Goal: Transaction & Acquisition: Purchase product/service

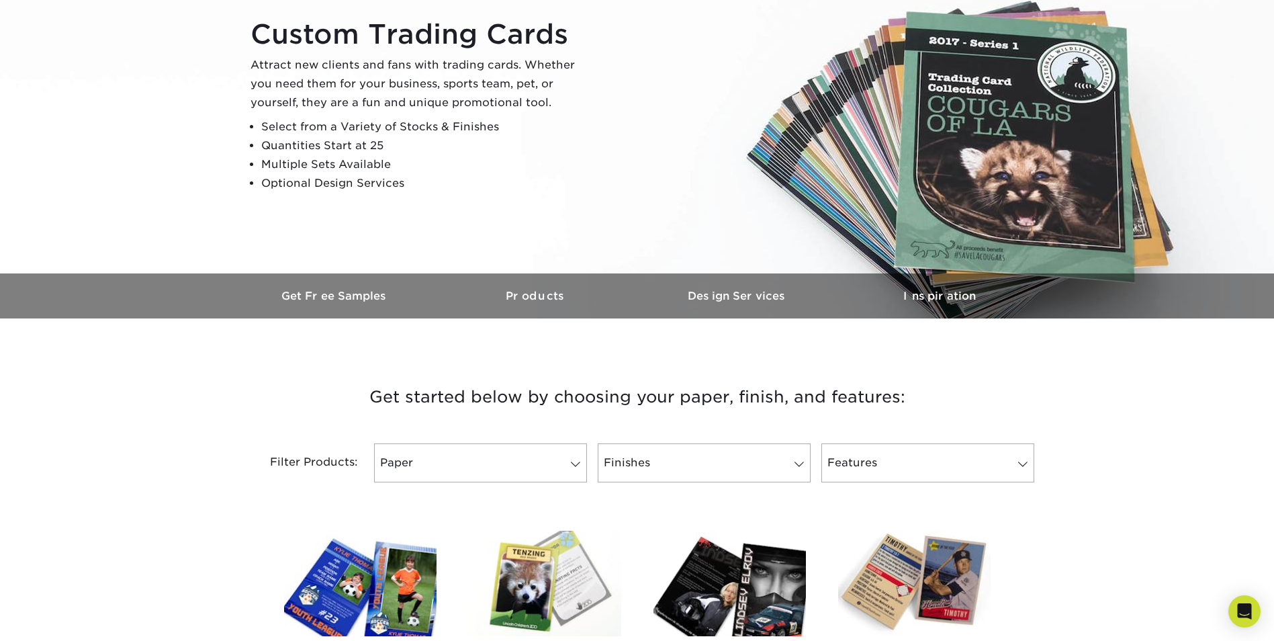
scroll to position [202, 0]
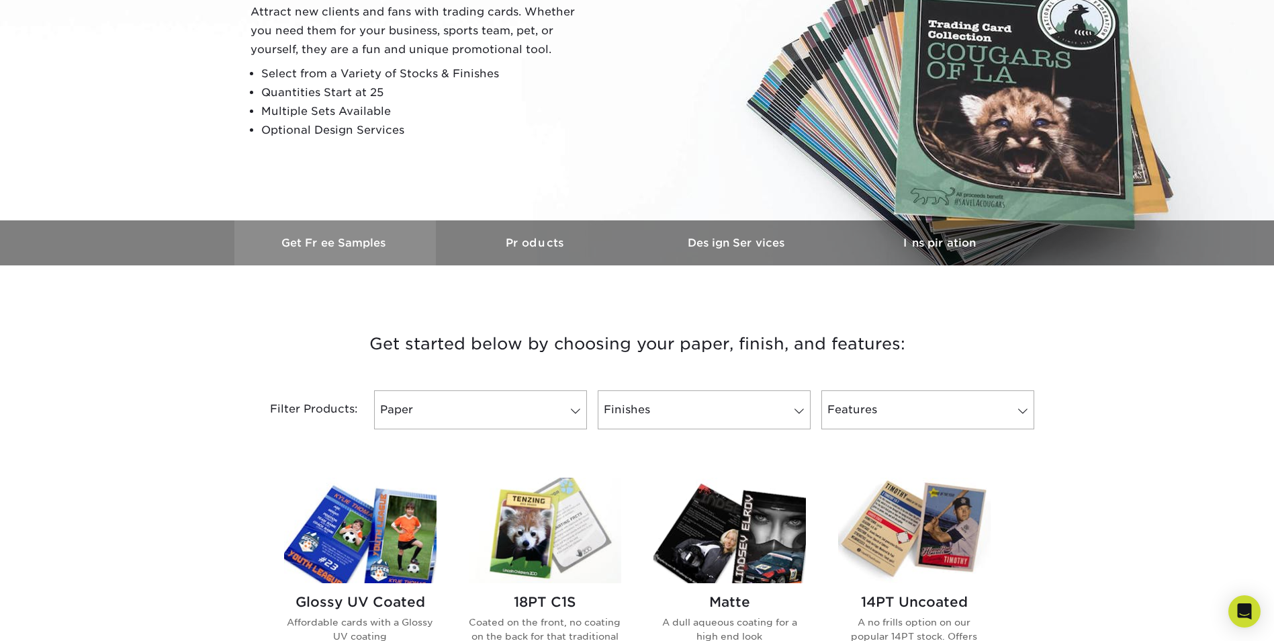
click at [322, 245] on h3 "Get Free Samples" at bounding box center [335, 242] width 202 height 13
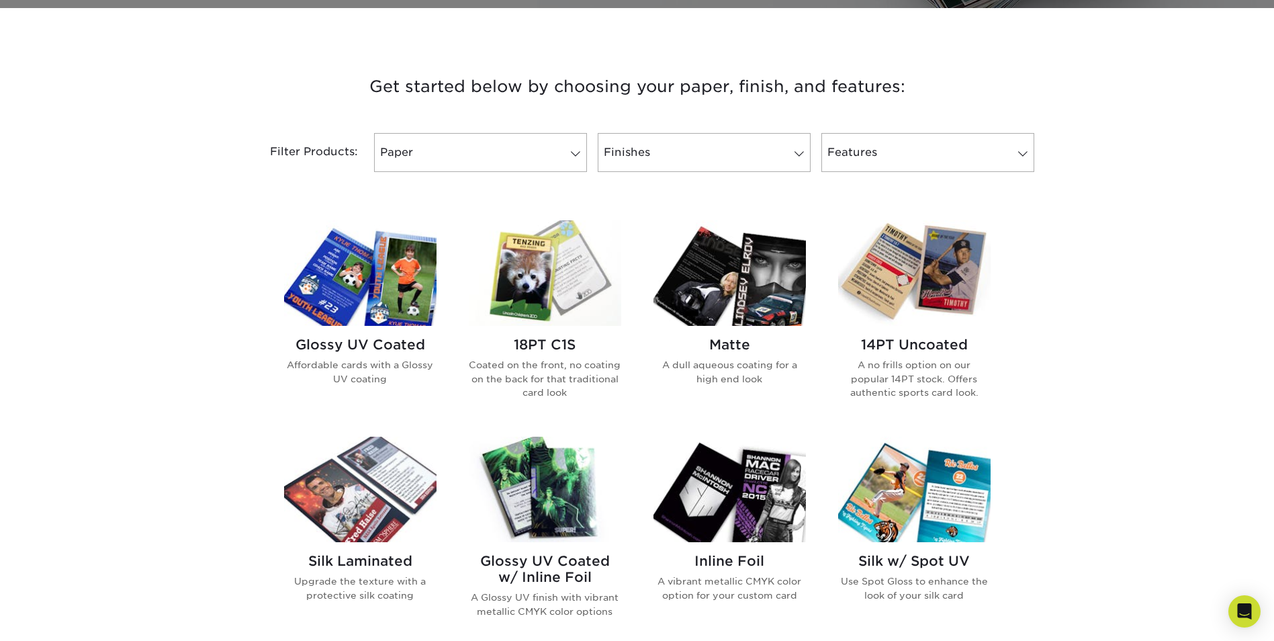
scroll to position [470, 0]
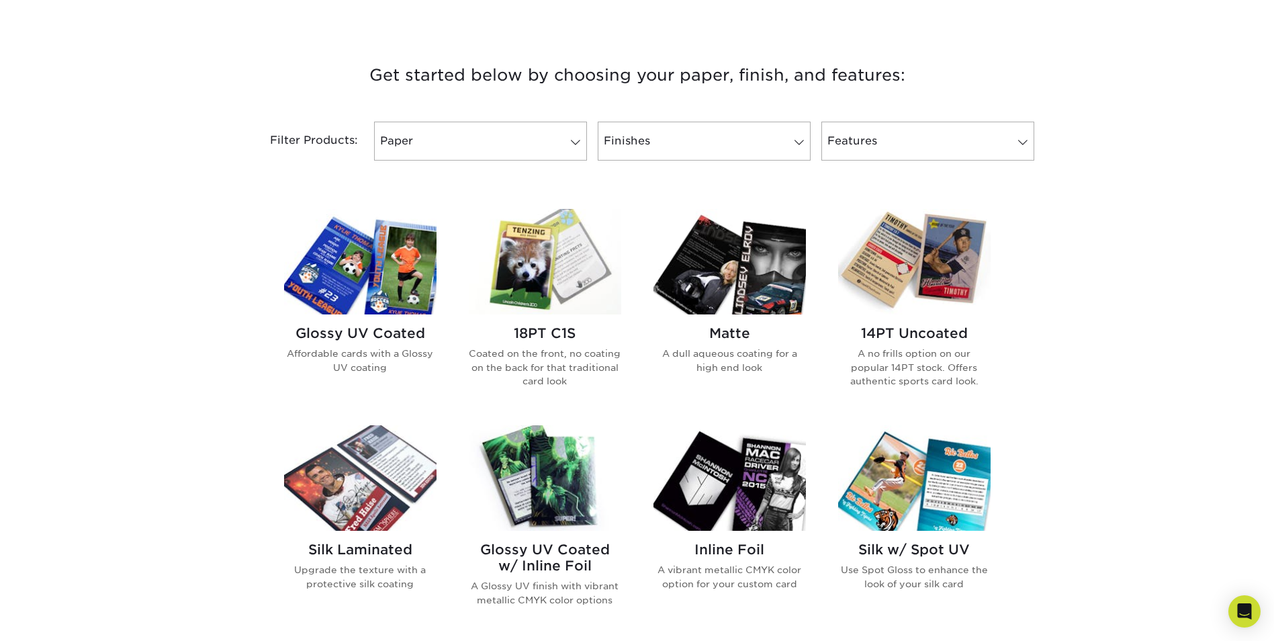
click at [558, 279] on img at bounding box center [545, 261] width 153 height 105
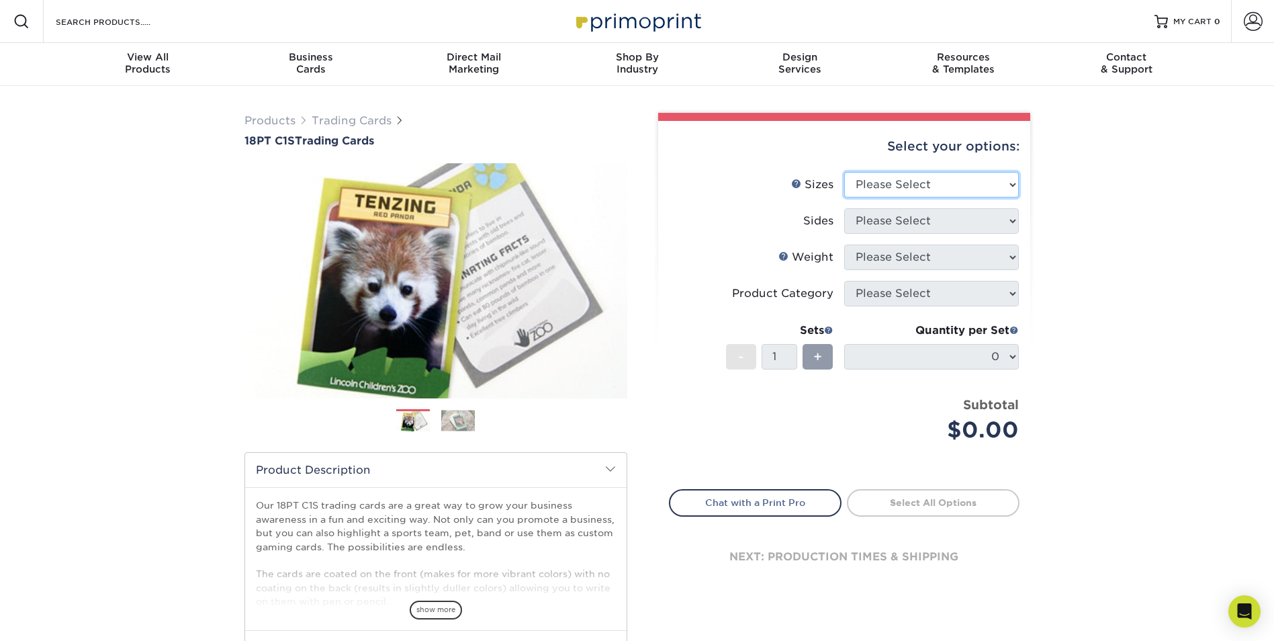
click at [898, 190] on select "Please Select 2.5" x 3.5"" at bounding box center [931, 185] width 175 height 26
select select "2.50x3.50"
click at [844, 172] on select "Please Select 2.5" x 3.5"" at bounding box center [931, 185] width 175 height 26
click at [885, 217] on select "Please Select Print Both Sides Print Front Only" at bounding box center [931, 221] width 175 height 26
select select "13abbda7-1d64-4f25-8bb2-c179b224825d"
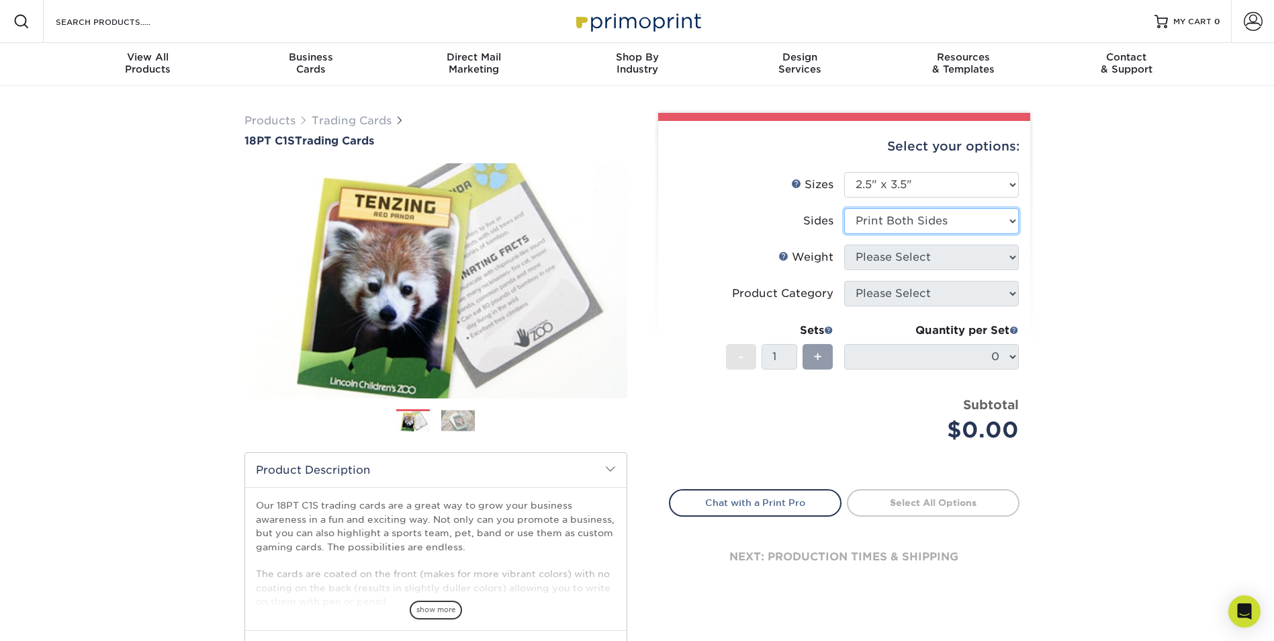
click at [844, 208] on select "Please Select Print Both Sides Print Front Only" at bounding box center [931, 221] width 175 height 26
click at [886, 266] on select "Please Select 18PT C1S" at bounding box center [931, 258] width 175 height 26
select select "18PTC1S"
click at [844, 245] on select "Please Select 18PT C1S" at bounding box center [931, 258] width 175 height 26
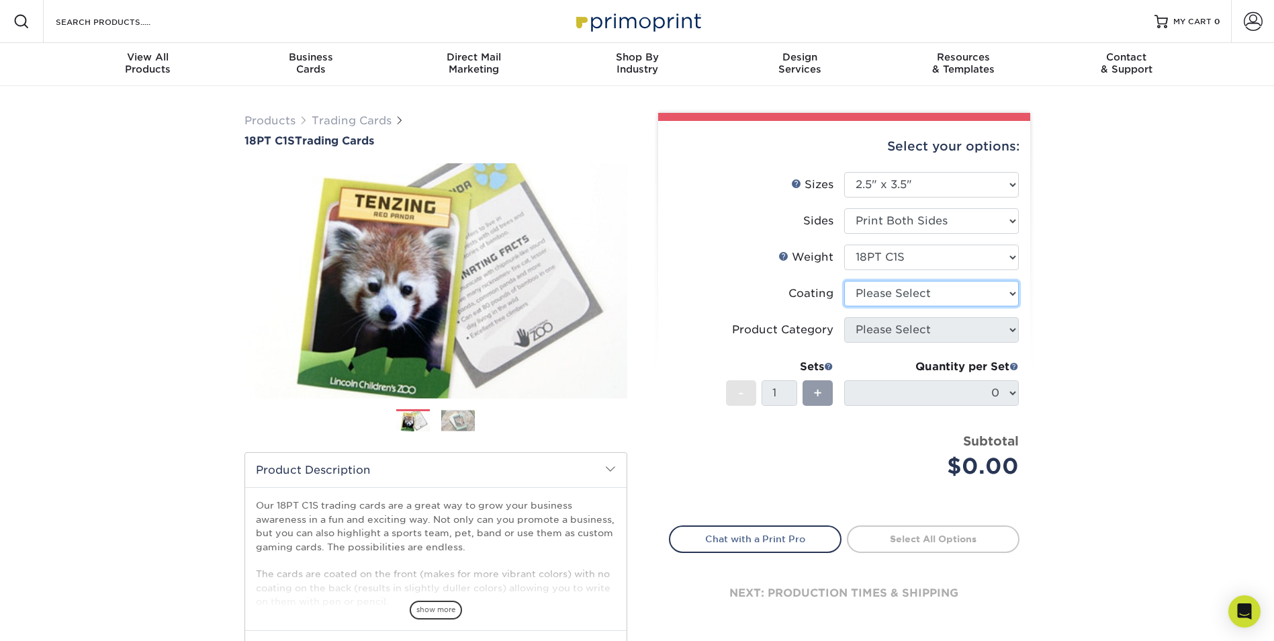
drag, startPoint x: 904, startPoint y: 292, endPoint x: 908, endPoint y: 302, distance: 10.9
click at [904, 292] on select at bounding box center [931, 294] width 175 height 26
select select "3e7618de-abca-4bda-9f97-8b9129e913d8"
click at [844, 281] on select at bounding box center [931, 294] width 175 height 26
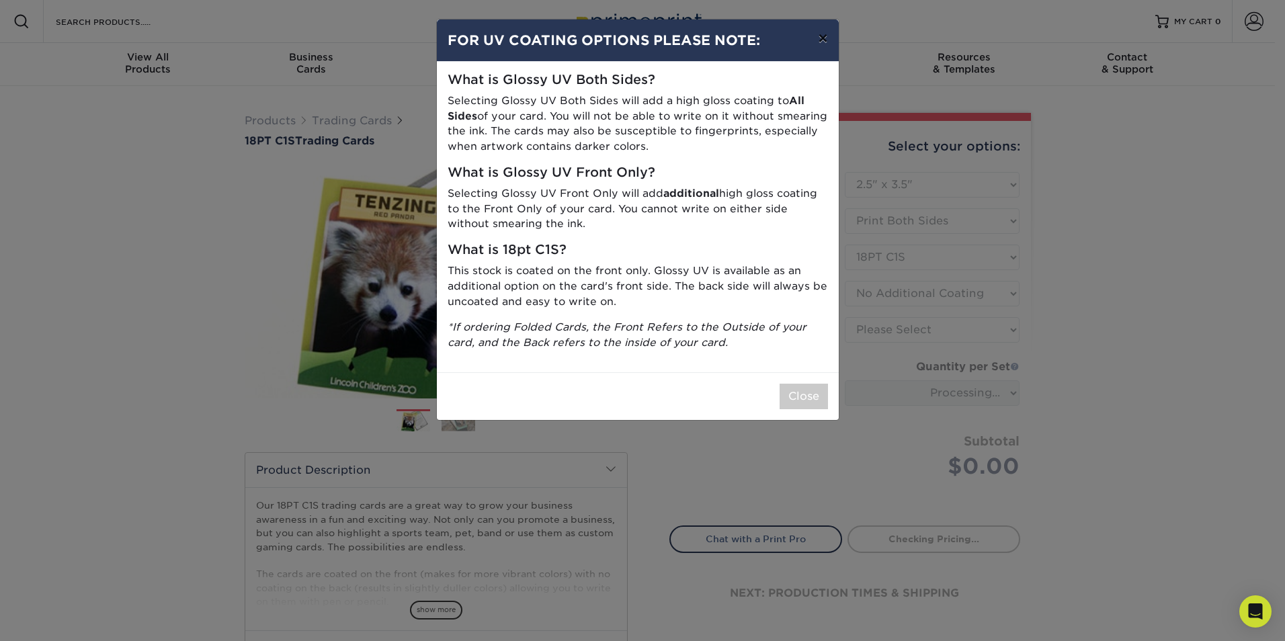
click at [821, 42] on button "×" at bounding box center [822, 38] width 31 height 38
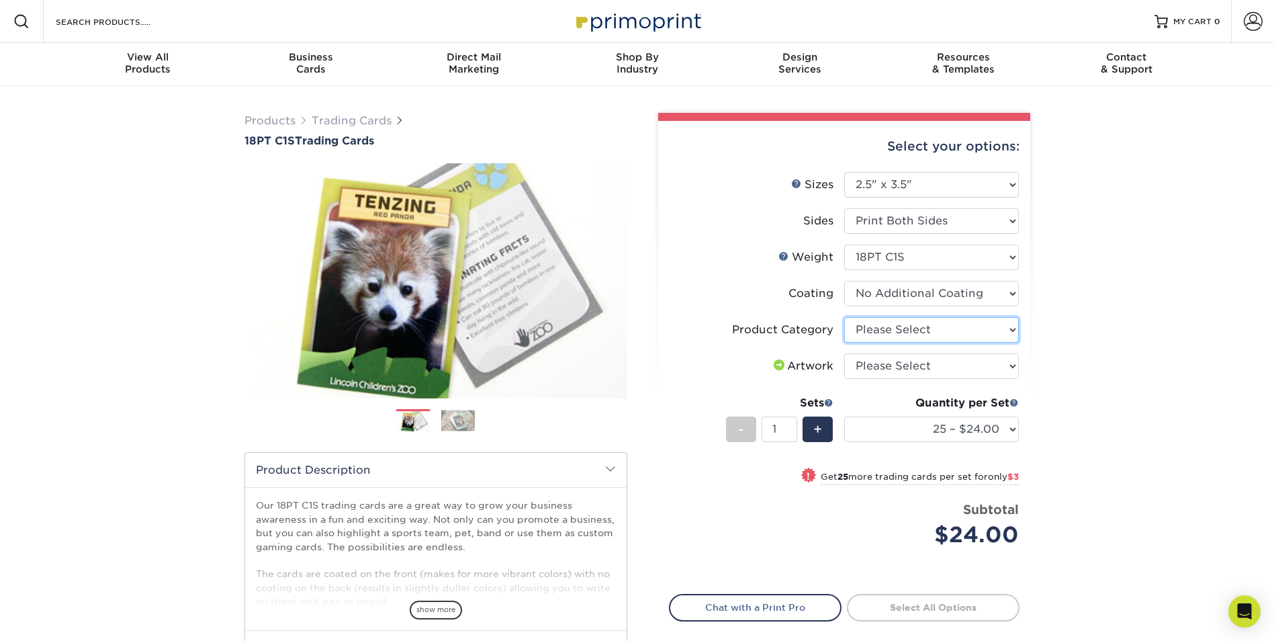
click at [913, 336] on select "Please Select Trading Cards" at bounding box center [931, 330] width 175 height 26
select select "c2f9bce9-36c2-409d-b101-c29d9d031e18"
click at [844, 317] on select "Please Select Trading Cards" at bounding box center [931, 330] width 175 height 26
click at [914, 367] on select "Please Select I will upload files I need a design - $100" at bounding box center [931, 366] width 175 height 26
select select "upload"
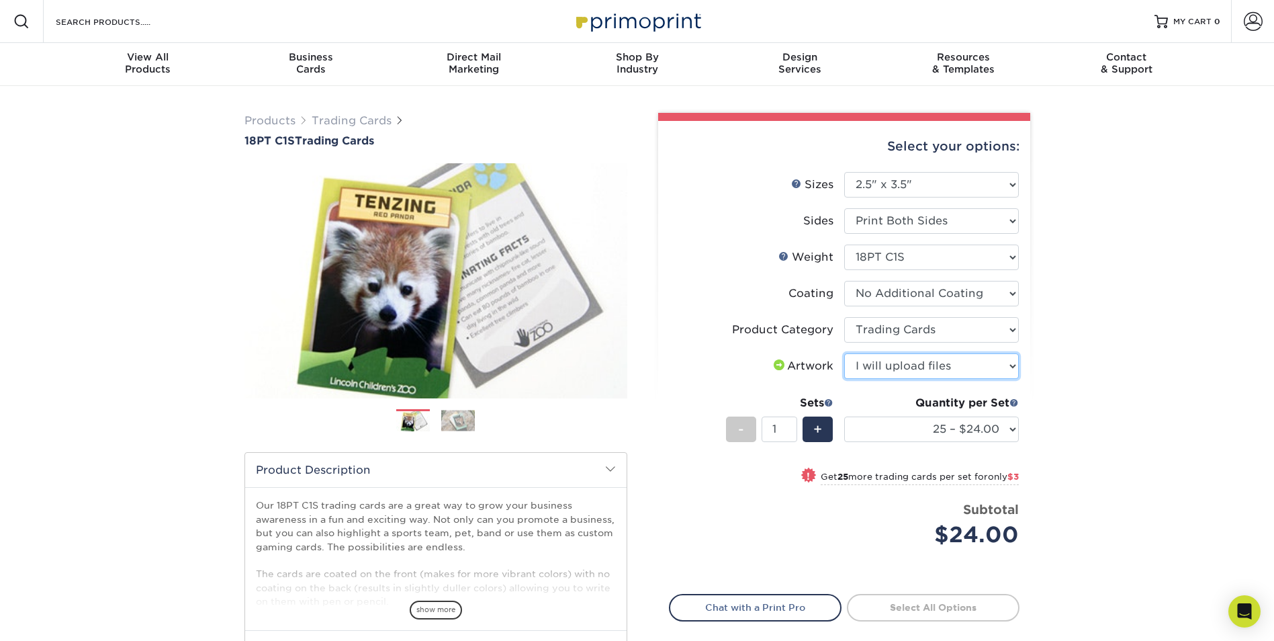
click at [844, 353] on select "Please Select I will upload files I need a design - $100" at bounding box center [931, 366] width 175 height 26
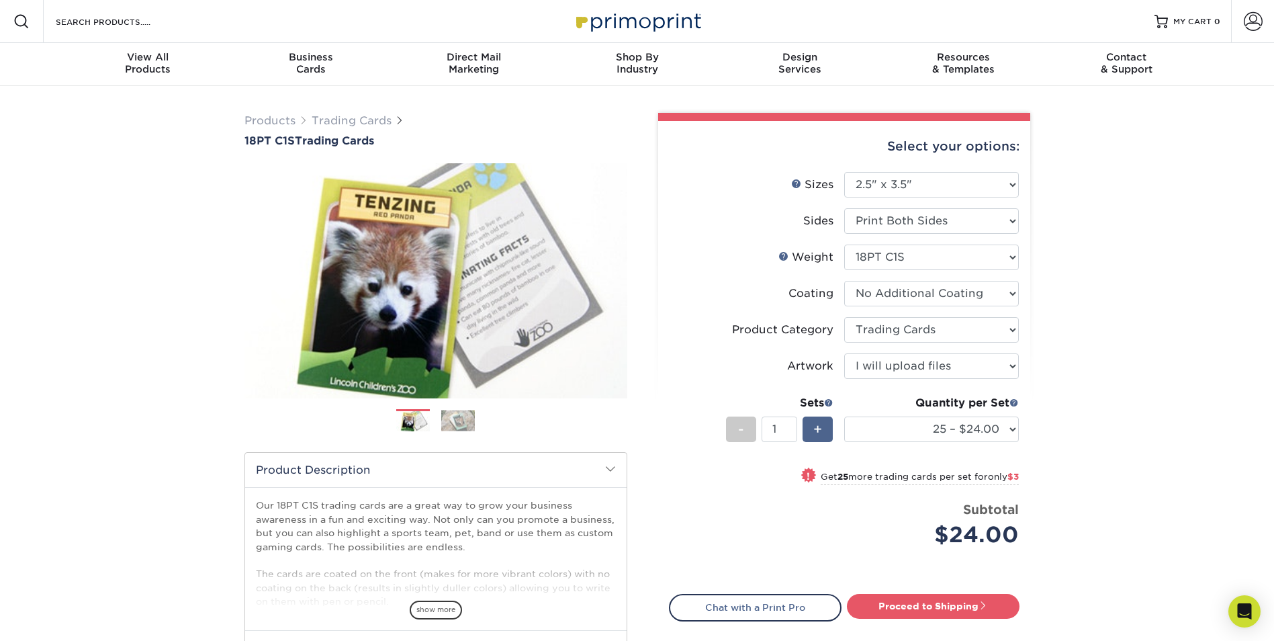
click at [826, 433] on div "+" at bounding box center [818, 430] width 30 height 26
type input "2"
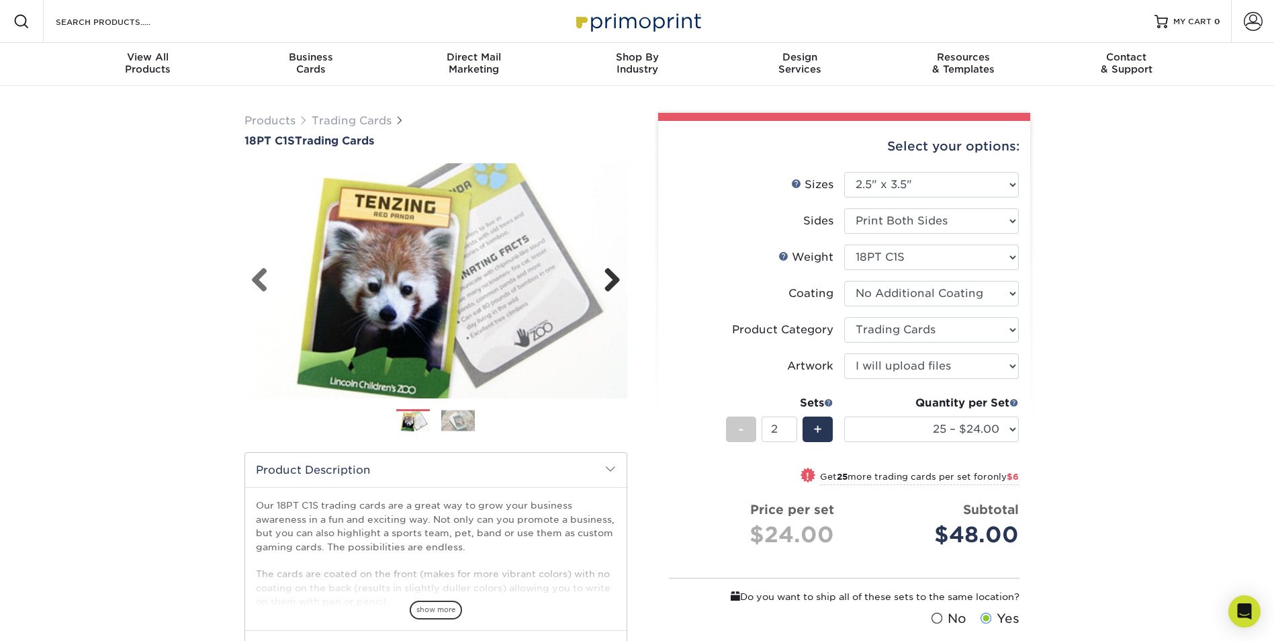
click at [615, 283] on link "Next" at bounding box center [607, 280] width 27 height 27
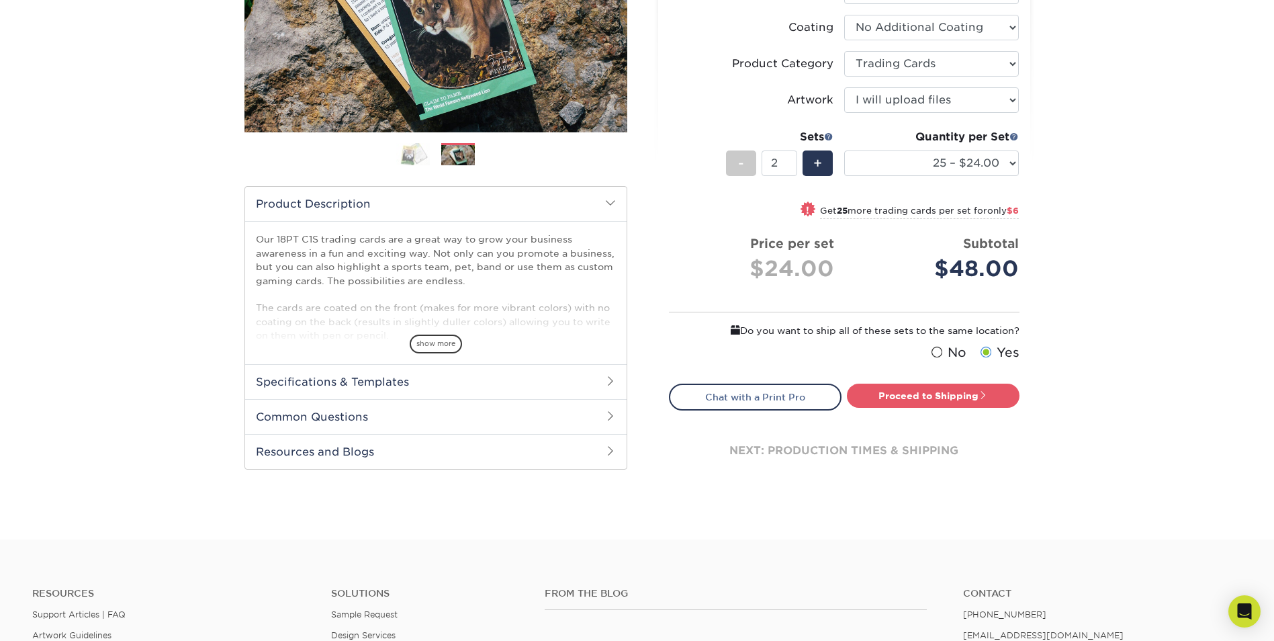
scroll to position [269, 0]
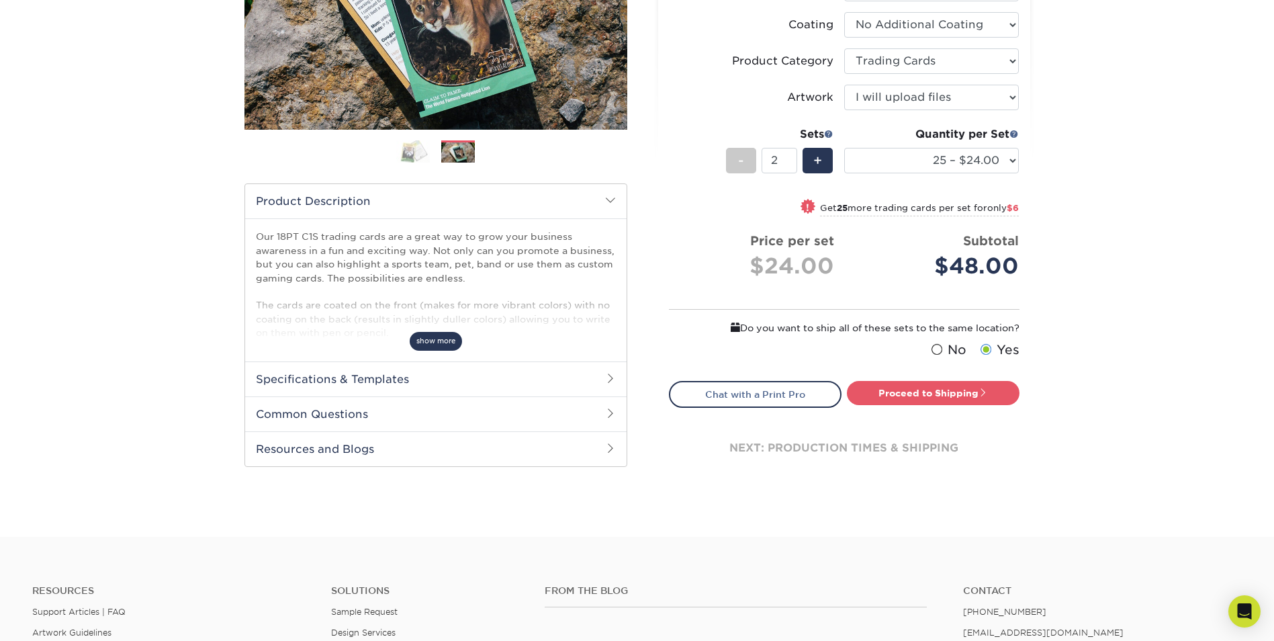
click at [439, 340] on span "show more" at bounding box center [436, 341] width 52 height 18
click at [370, 364] on h2 "Specifications & Templates" at bounding box center [436, 378] width 382 height 35
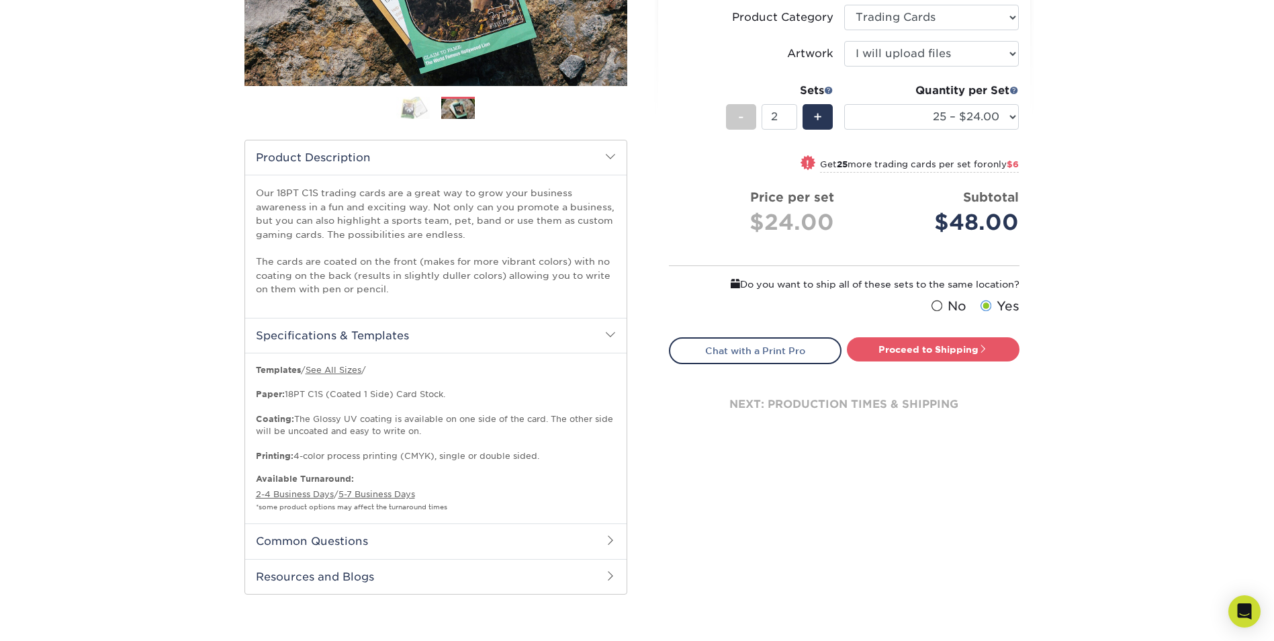
scroll to position [336, 0]
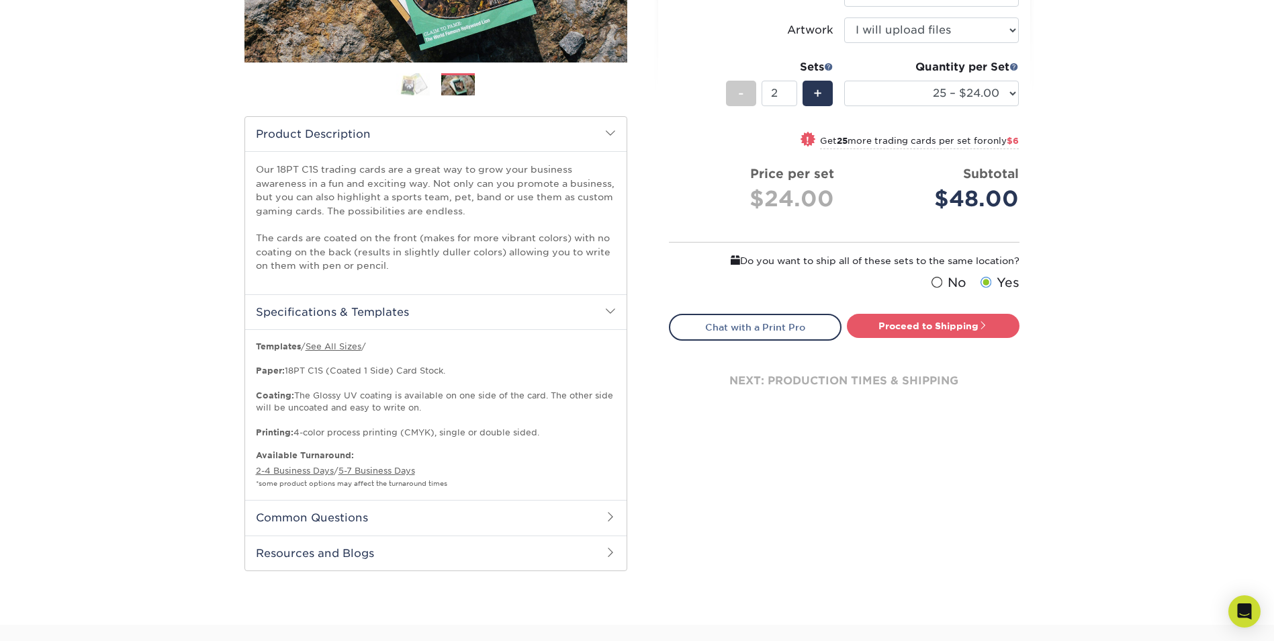
click at [317, 511] on h2 "Common Questions" at bounding box center [436, 517] width 382 height 35
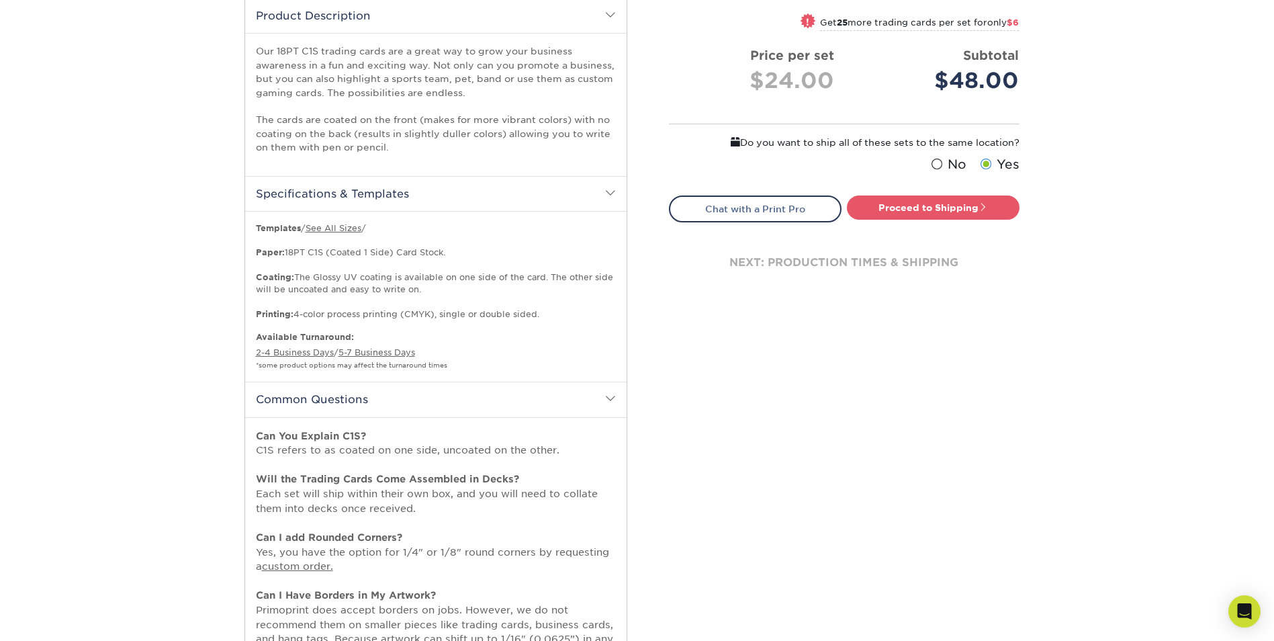
scroll to position [605, 0]
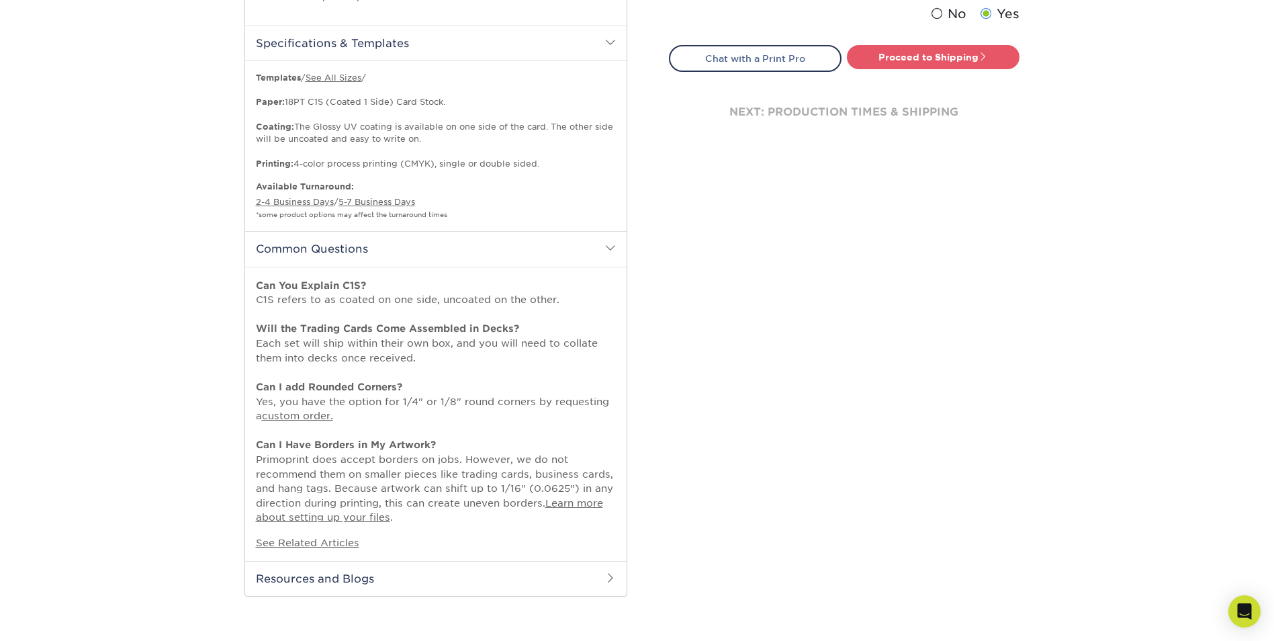
click at [380, 573] on h2 "Resources and Blogs" at bounding box center [436, 578] width 382 height 35
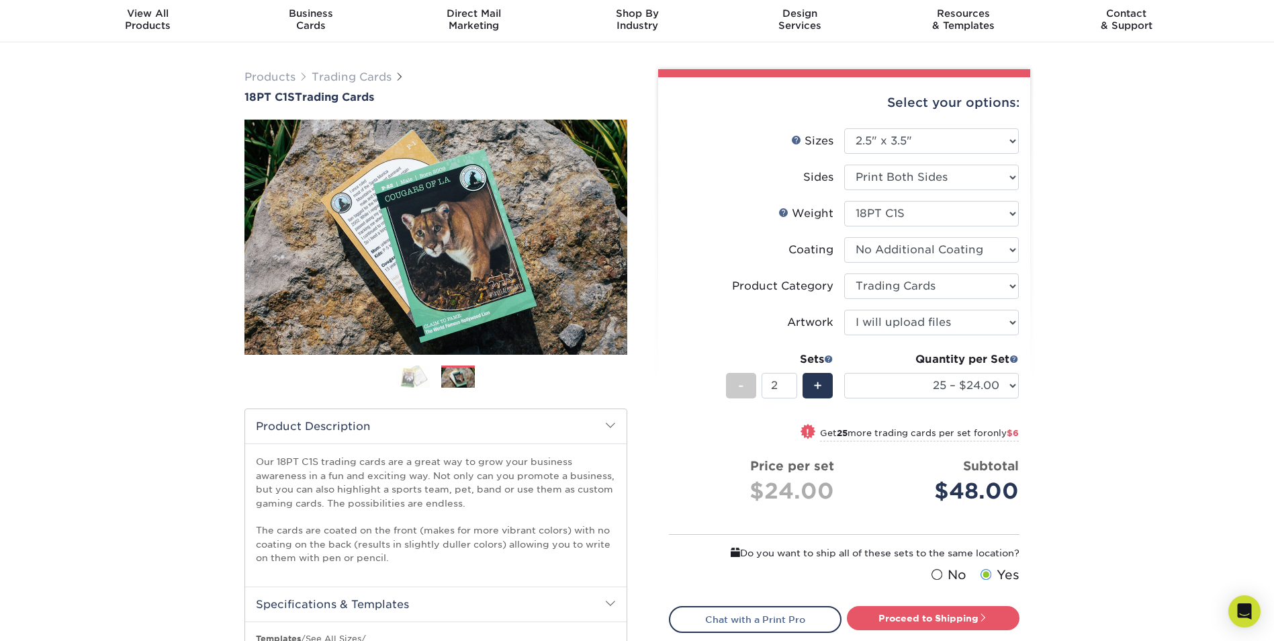
scroll to position [67, 0]
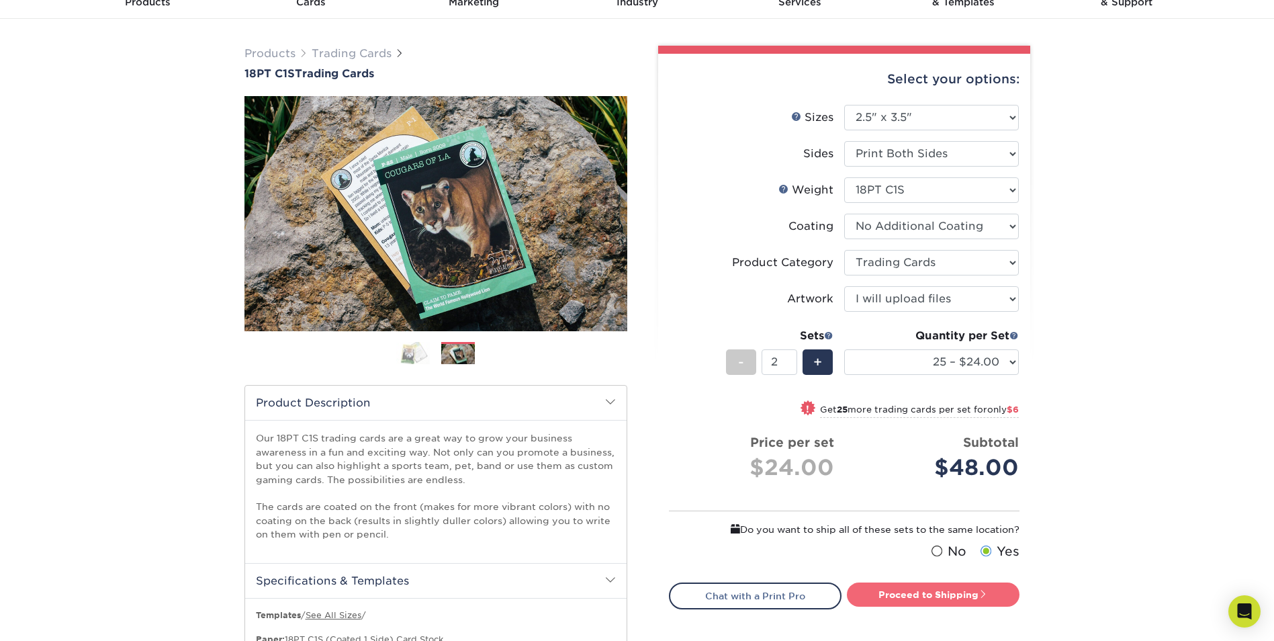
click at [948, 598] on link "Proceed to Shipping" at bounding box center [933, 594] width 173 height 24
type input "Set 1"
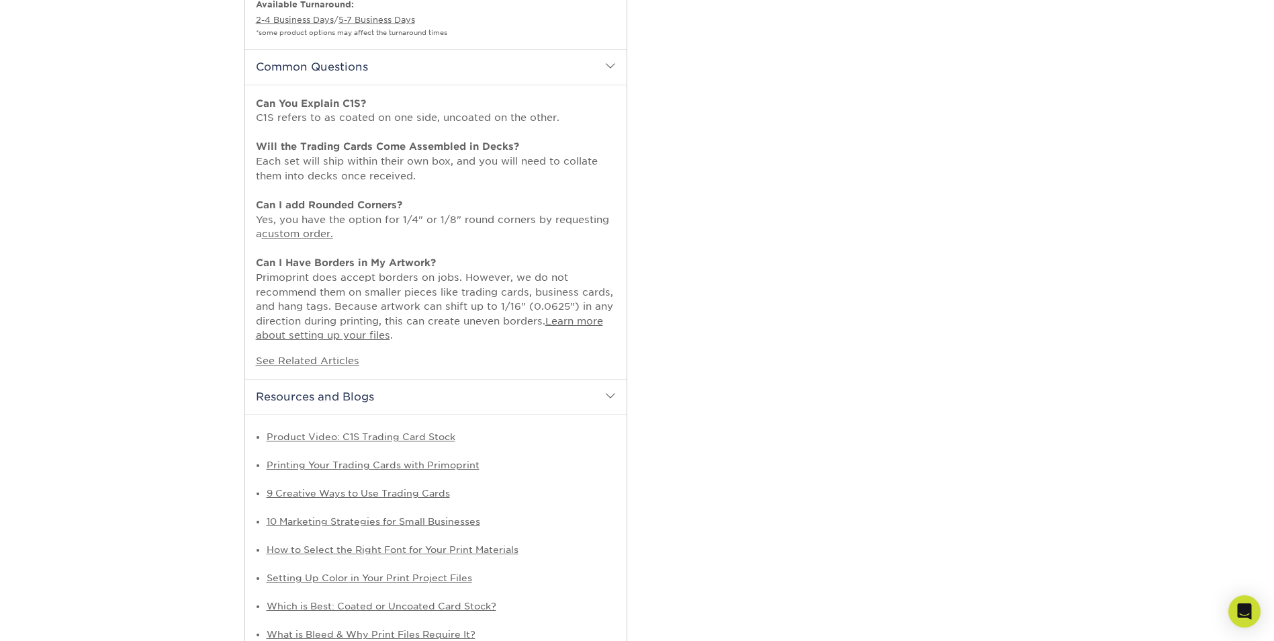
select select "93496b82-97d9-442a-849d-a6c043c823b6"
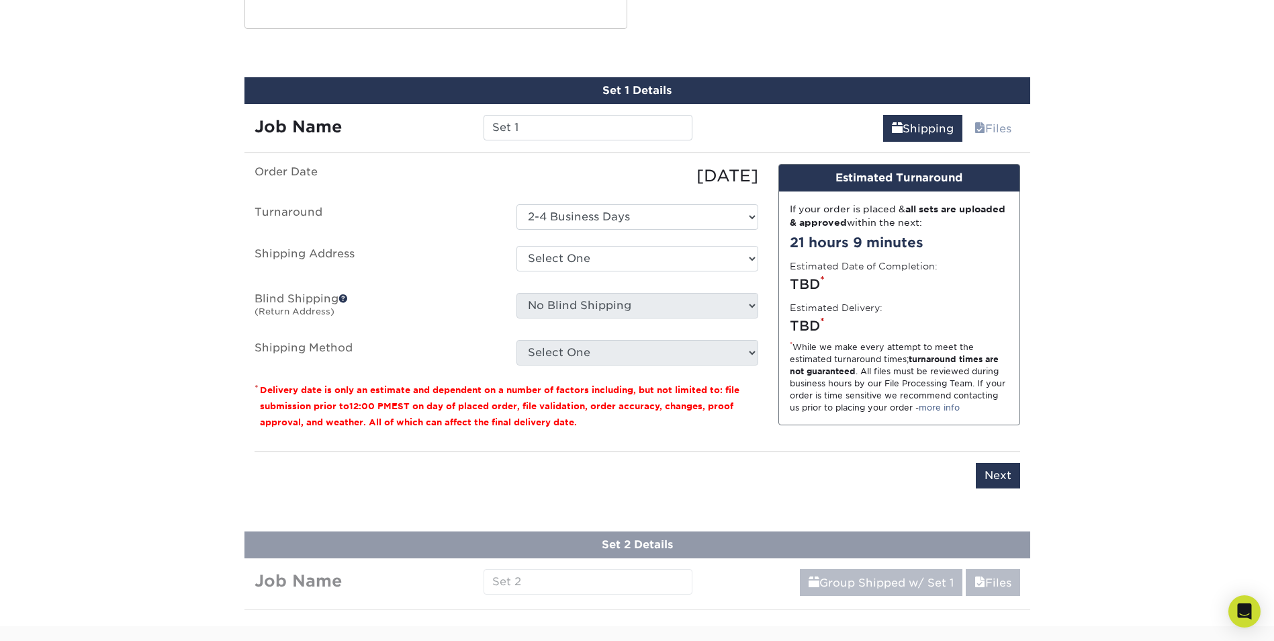
scroll to position [1389, 0]
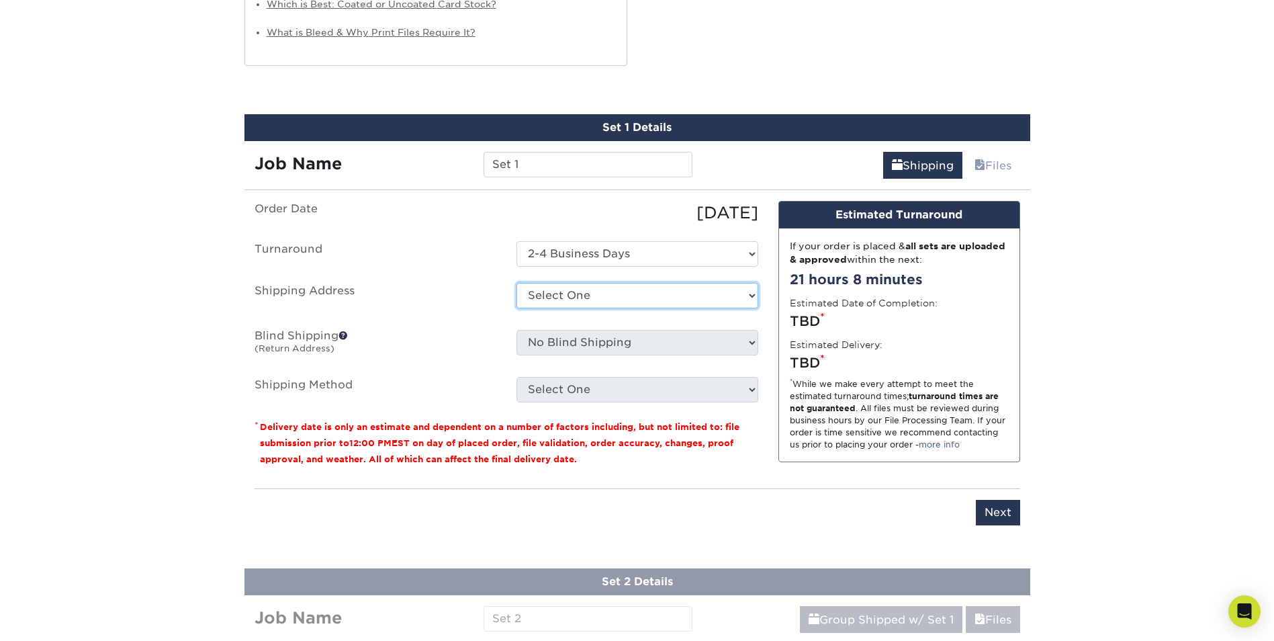
click at [619, 293] on select "Select One + Add New Address - Login" at bounding box center [638, 296] width 242 height 26
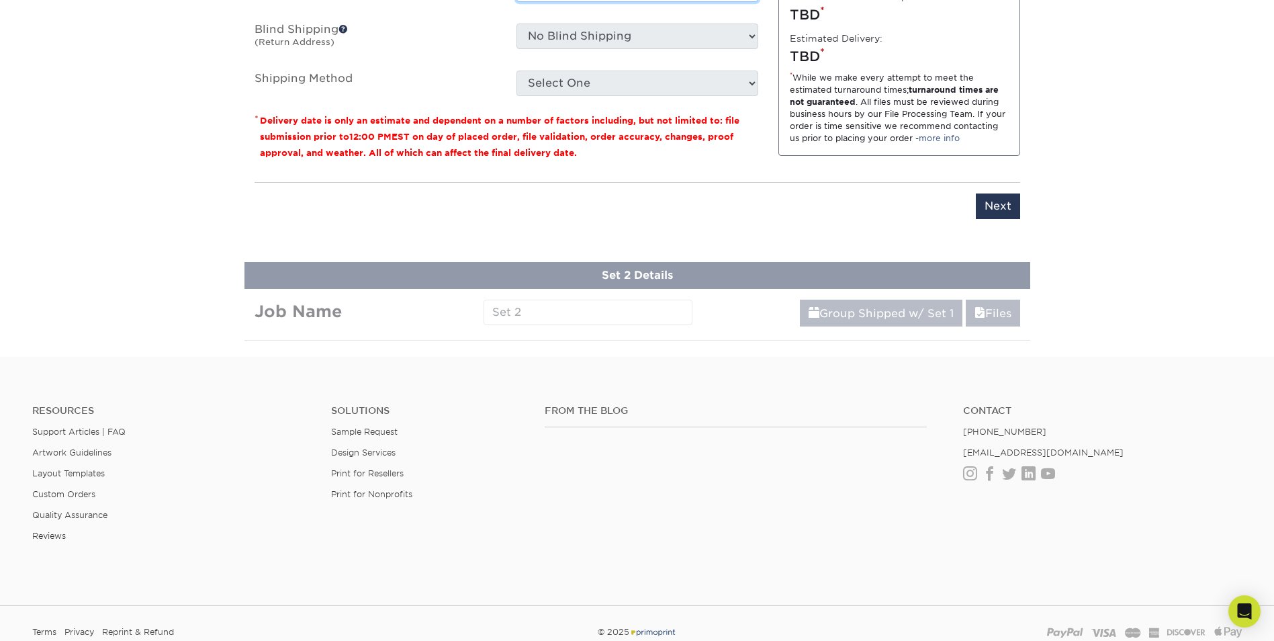
scroll to position [1725, 0]
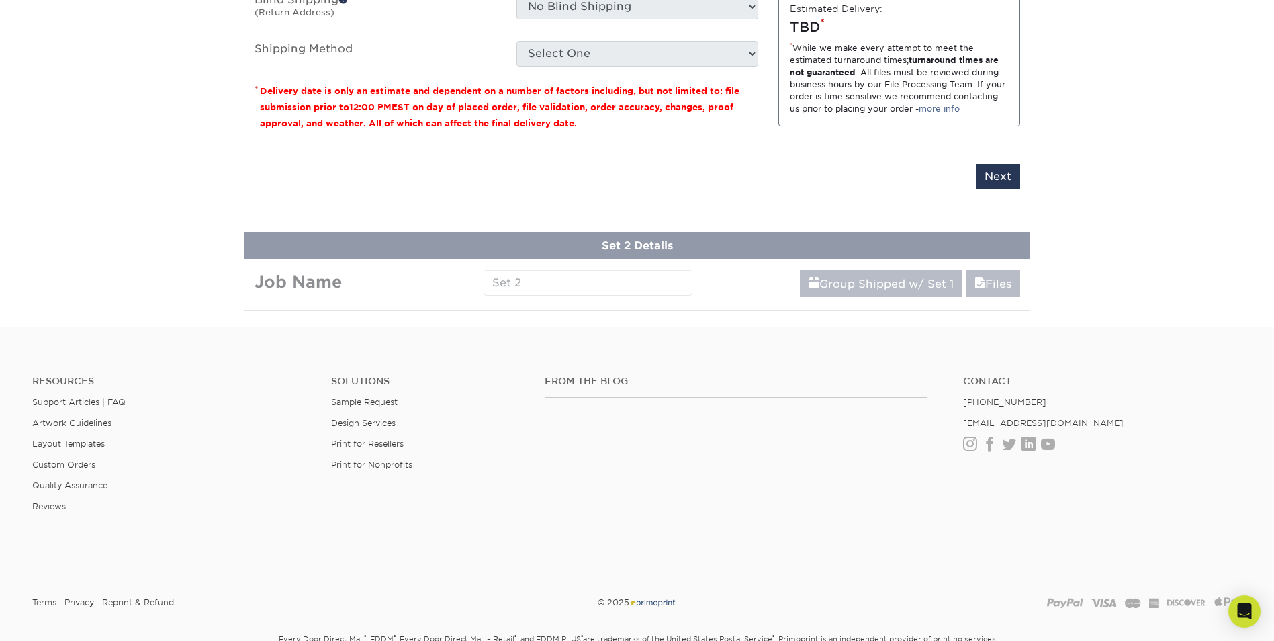
click at [928, 284] on link "Group Shipped w/ Set 1" at bounding box center [881, 283] width 163 height 27
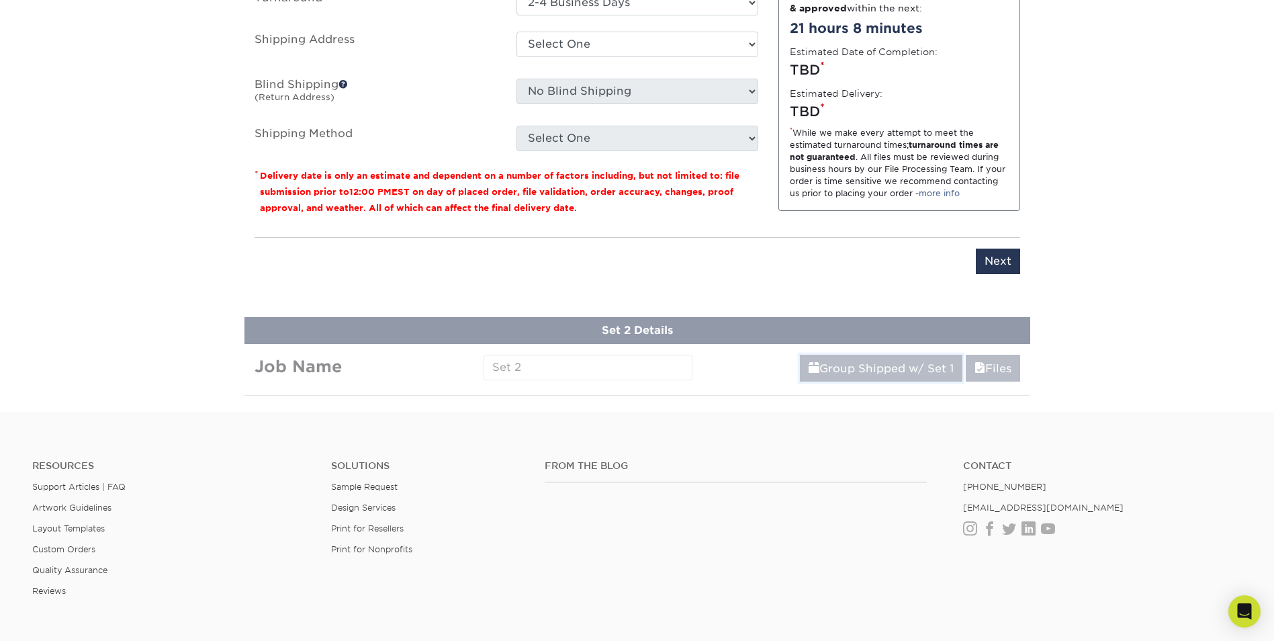
scroll to position [1456, 0]
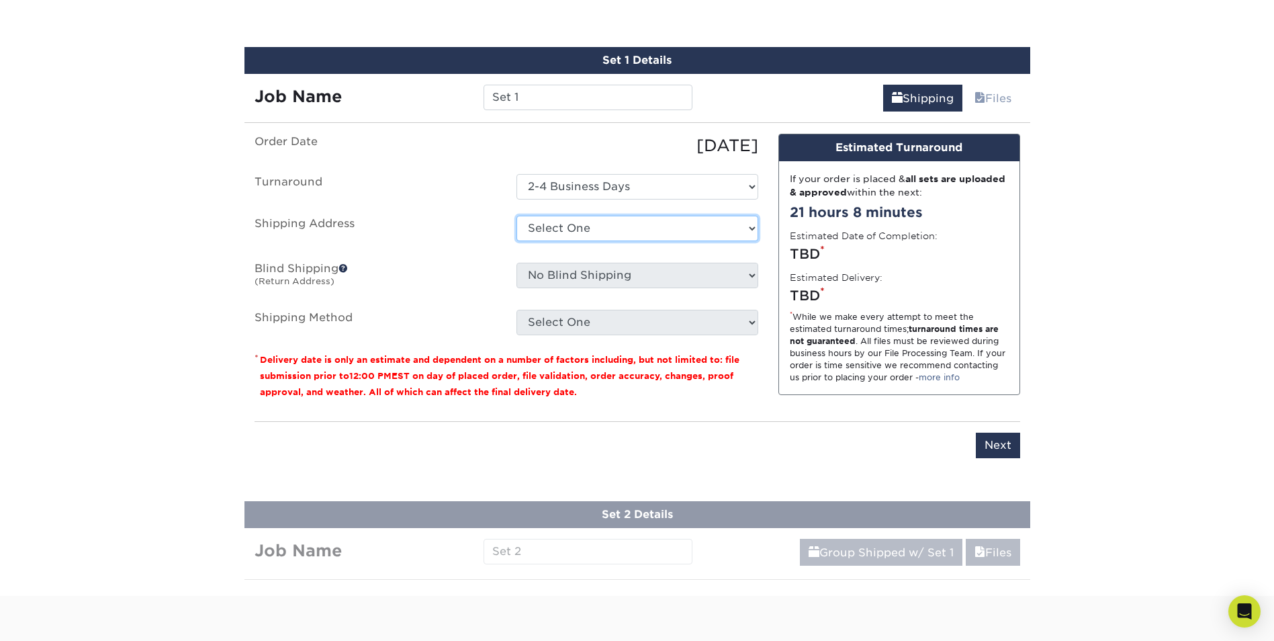
click at [744, 225] on select "Select One + Add New Address - Login" at bounding box center [638, 229] width 242 height 26
select select "newaddress"
click at [517, 216] on select "Select One + Add New Address - Login" at bounding box center [638, 229] width 242 height 26
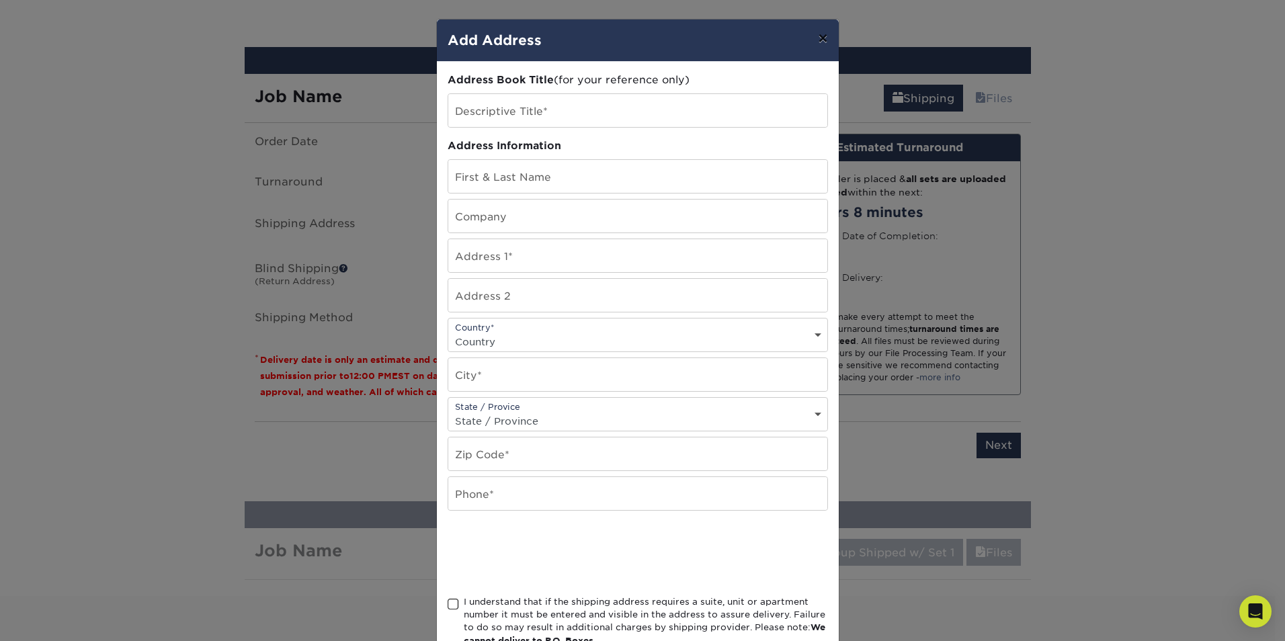
click at [812, 36] on button "×" at bounding box center [822, 38] width 31 height 38
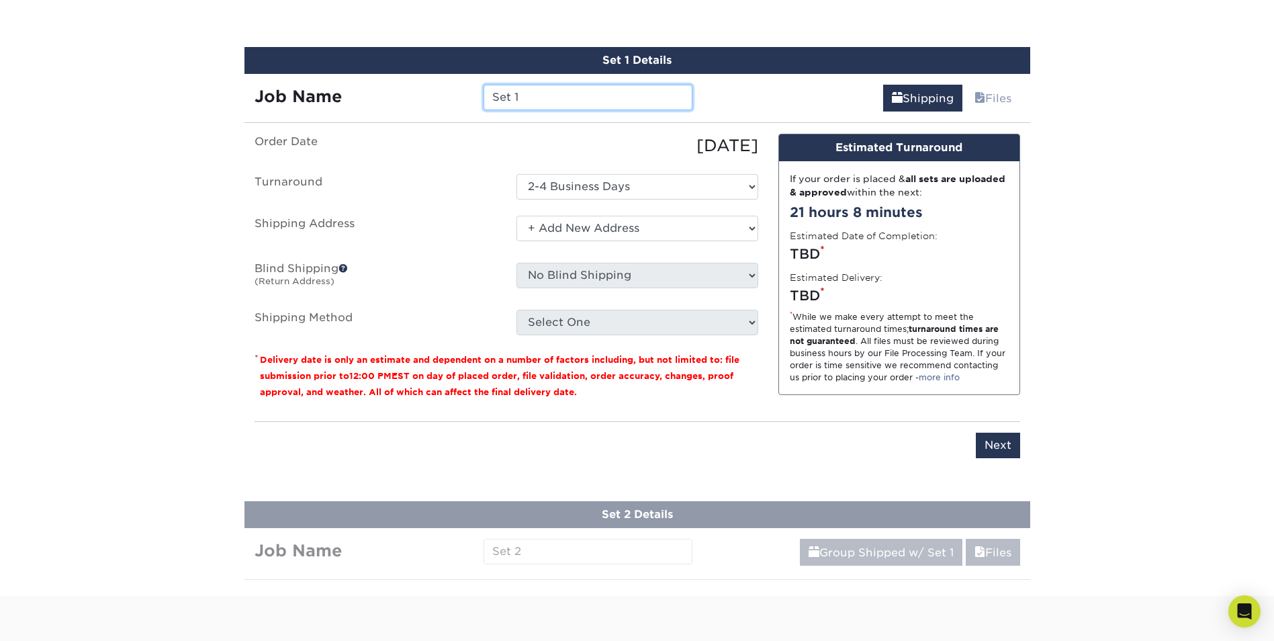
click at [601, 99] on input "Set 1" at bounding box center [588, 98] width 209 height 26
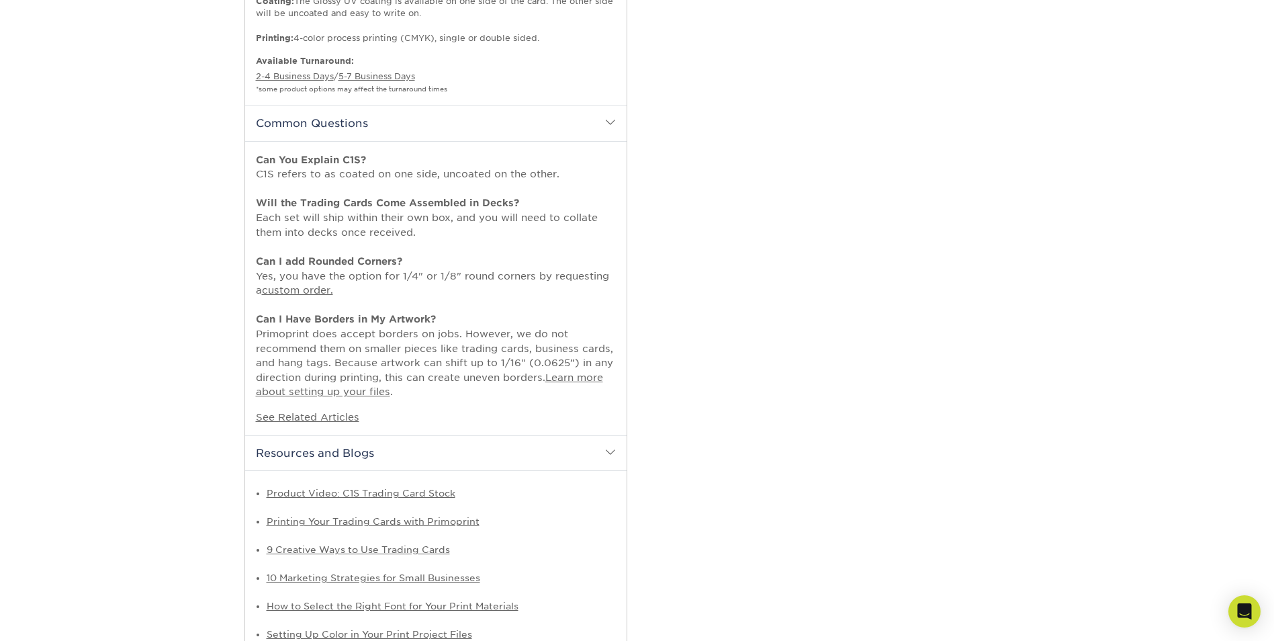
scroll to position [739, 0]
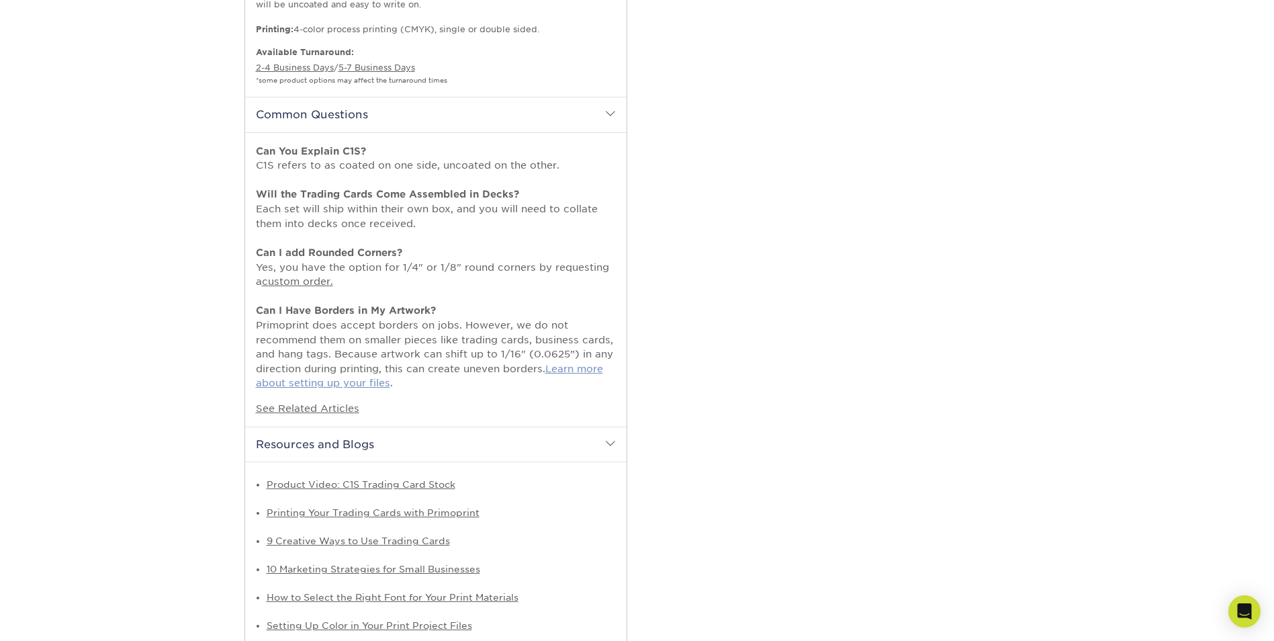
click at [367, 388] on link "Learn more about setting up your files" at bounding box center [429, 376] width 347 height 26
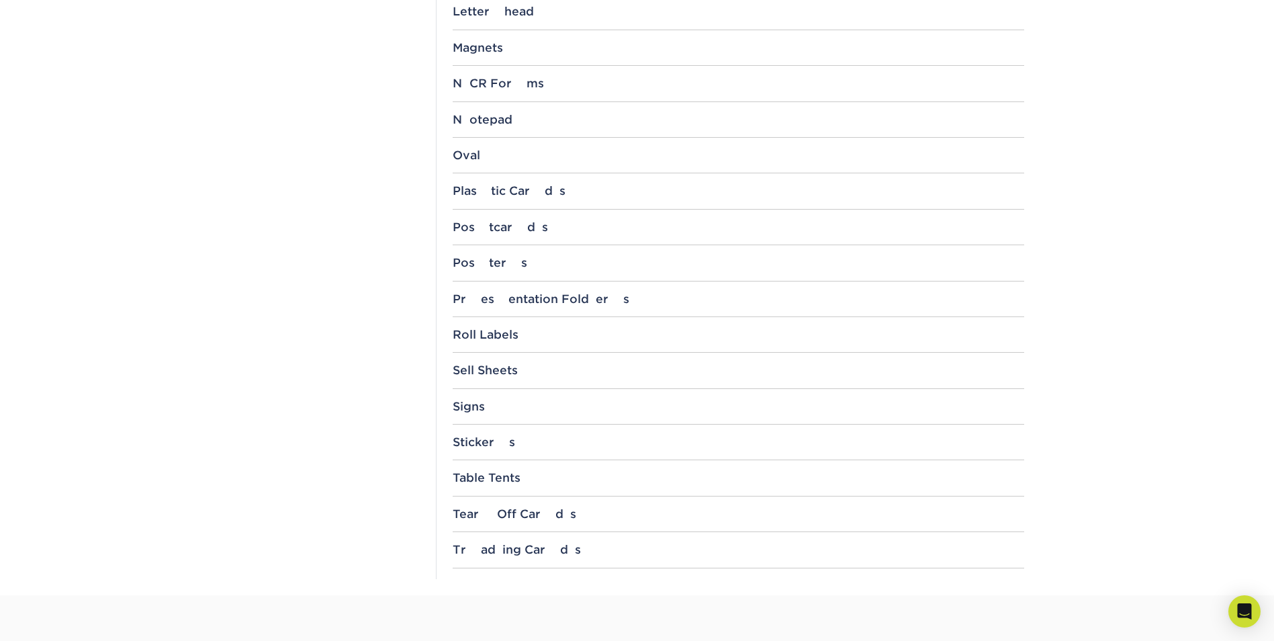
scroll to position [1276, 0]
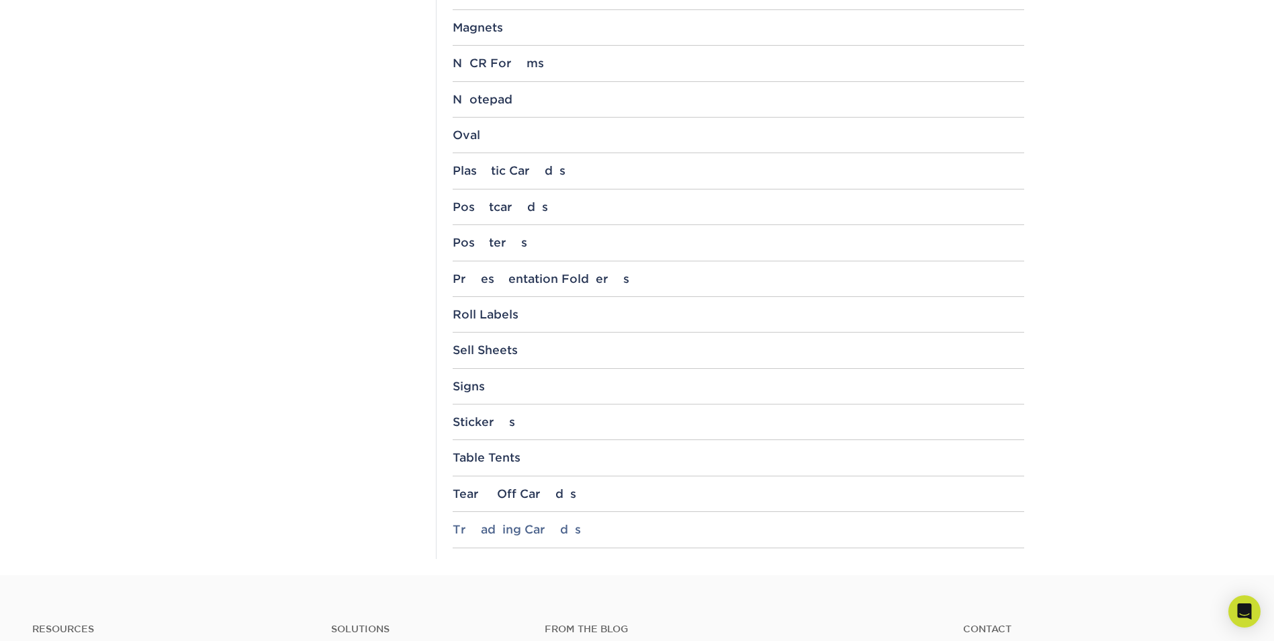
click at [525, 535] on div "Trading Cards 3.5" x 2.5"" at bounding box center [739, 535] width 572 height 25
click at [522, 530] on div "Trading Cards" at bounding box center [739, 529] width 572 height 13
click at [491, 569] on link "3.5" x 2.5"" at bounding box center [489, 565] width 50 height 11
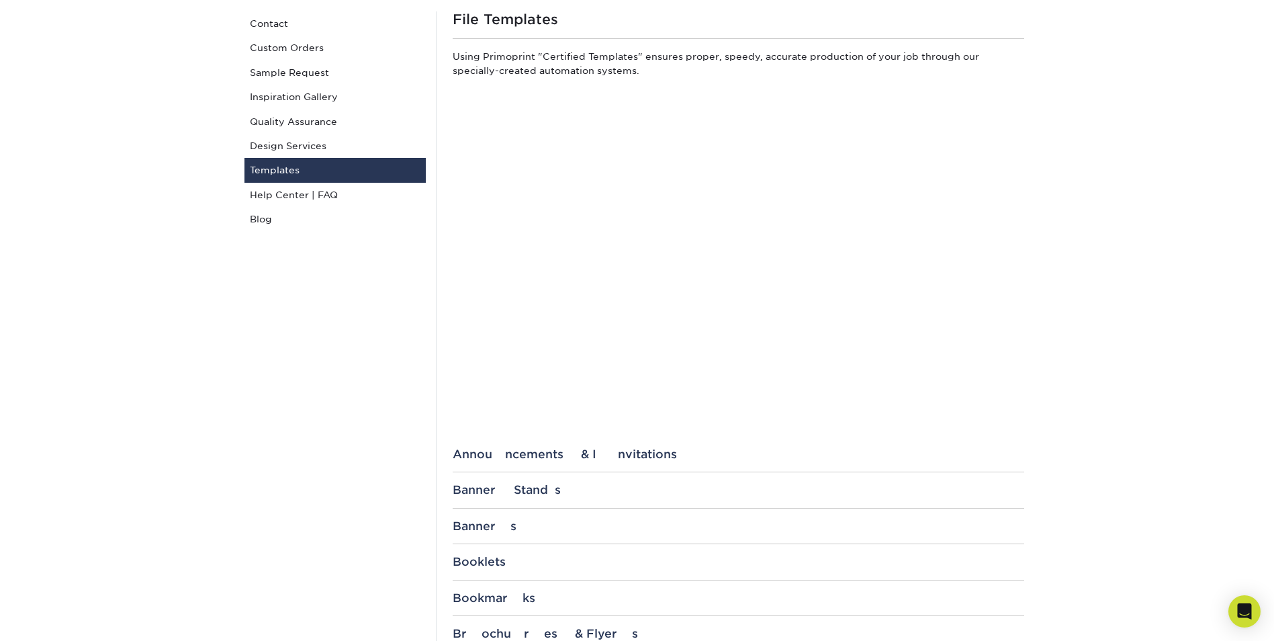
scroll to position [0, 0]
